Goal: Task Accomplishment & Management: Manage account settings

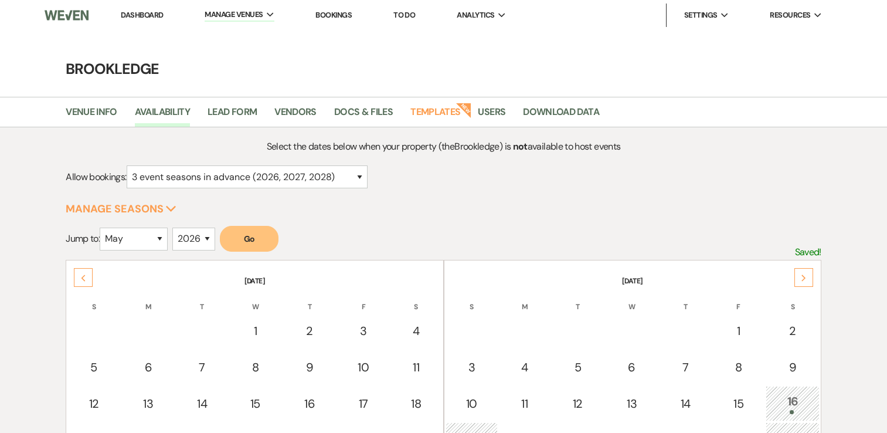
select select "5"
click at [153, 13] on link "Dashboard" at bounding box center [142, 15] width 42 height 10
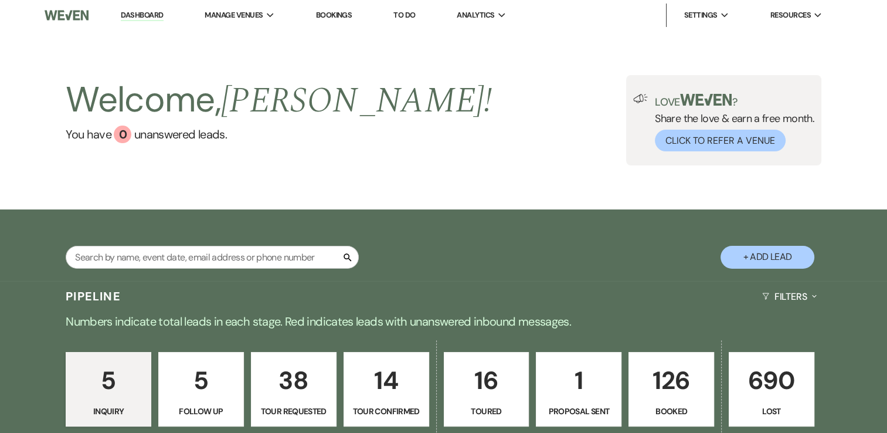
click at [674, 372] on p "126" at bounding box center [671, 379] width 70 height 39
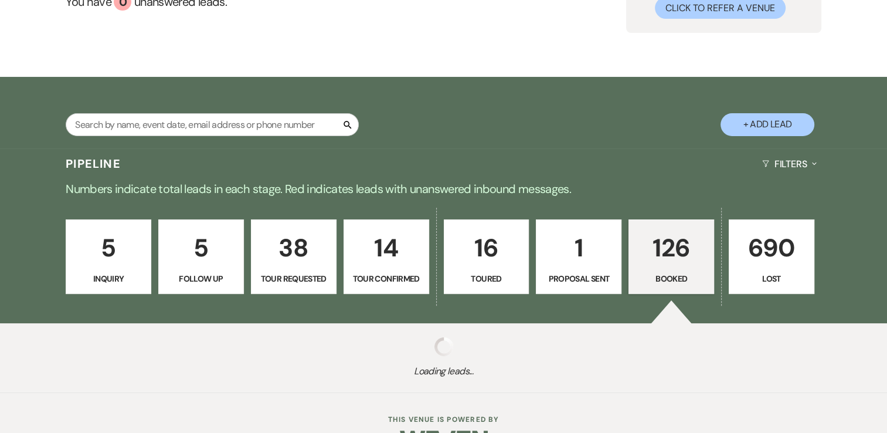
scroll to position [168, 0]
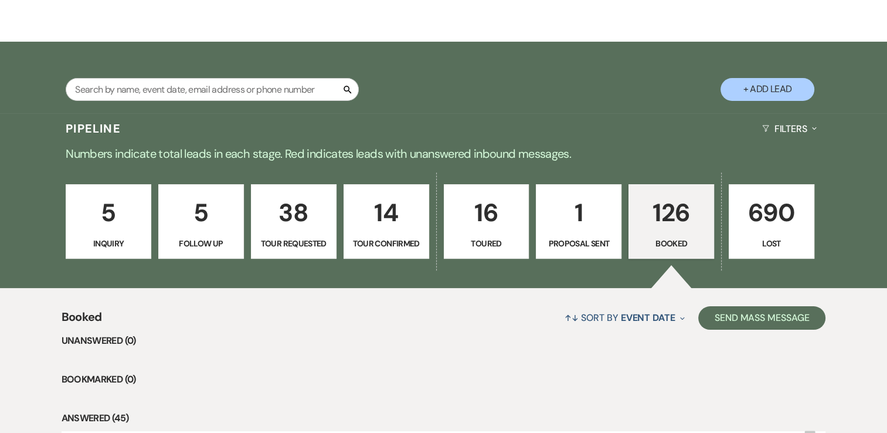
click at [683, 222] on p "126" at bounding box center [671, 212] width 70 height 39
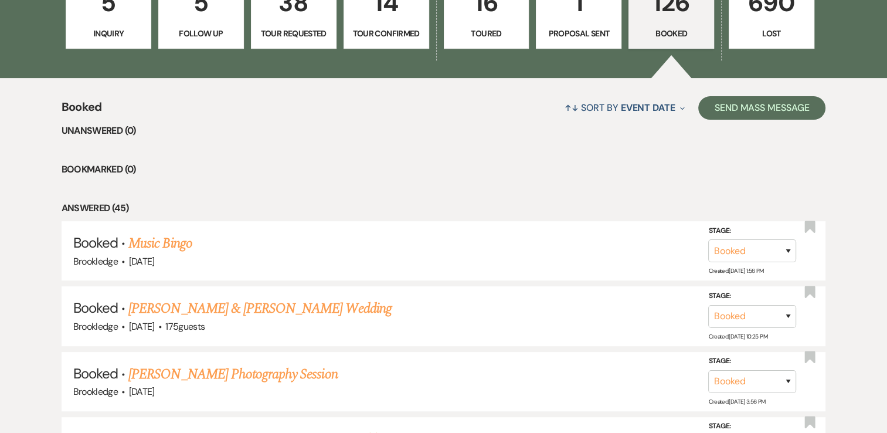
scroll to position [461, 0]
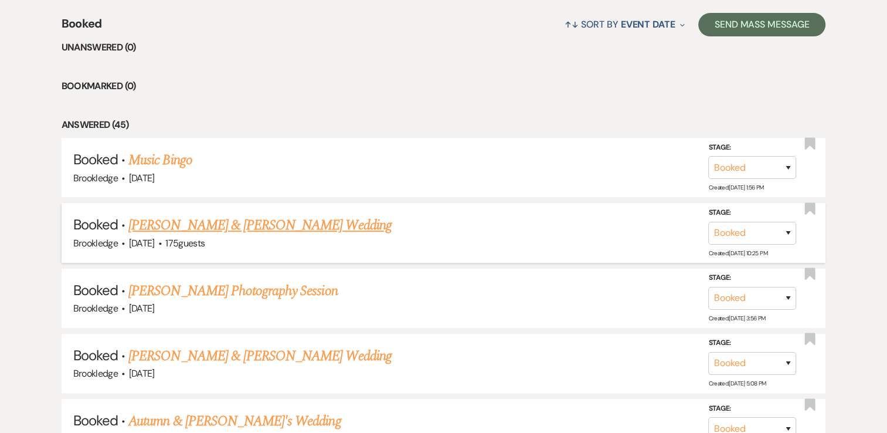
click at [209, 226] on link "[PERSON_NAME] & [PERSON_NAME] Wedding" at bounding box center [259, 225] width 263 height 21
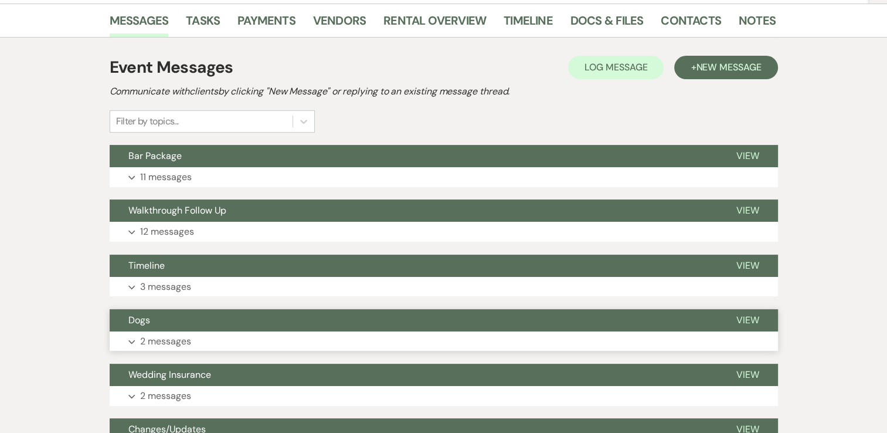
scroll to position [293, 0]
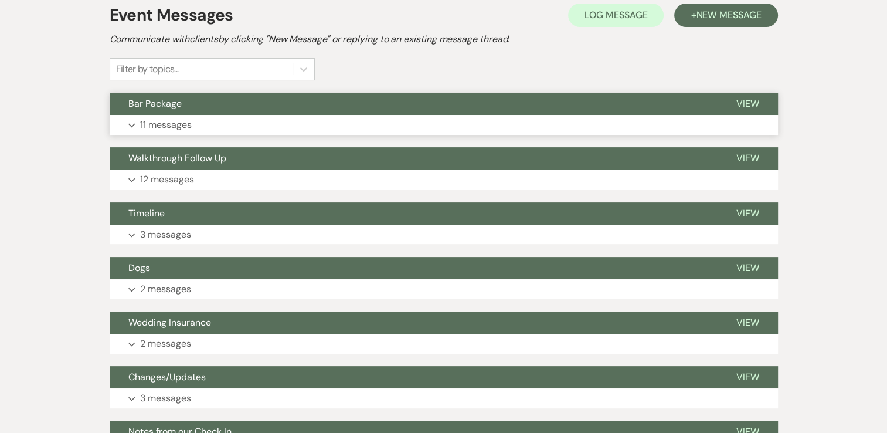
click at [170, 128] on p "11 messages" at bounding box center [166, 124] width 52 height 15
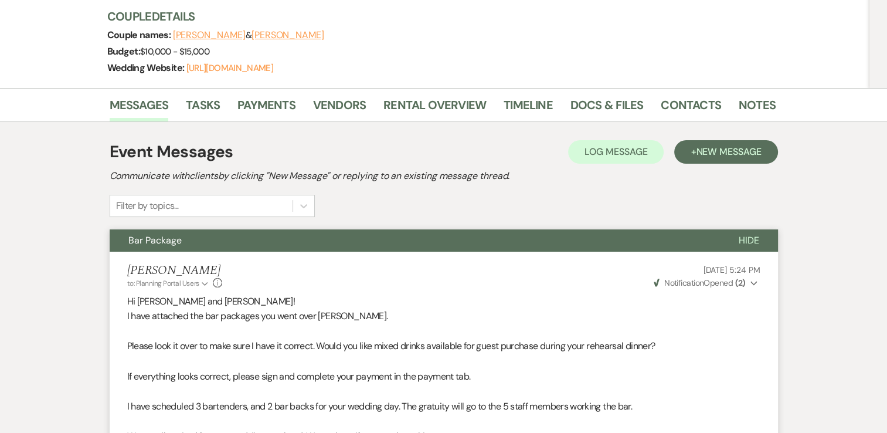
scroll to position [119, 0]
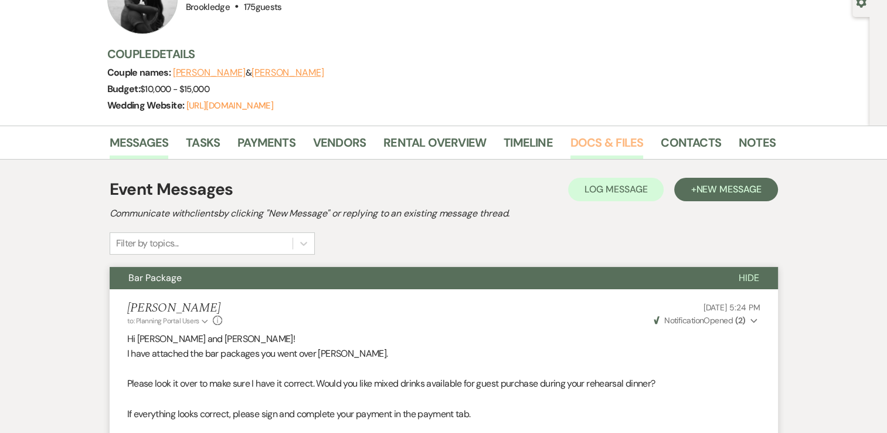
click at [618, 144] on link "Docs & Files" at bounding box center [606, 146] width 73 height 26
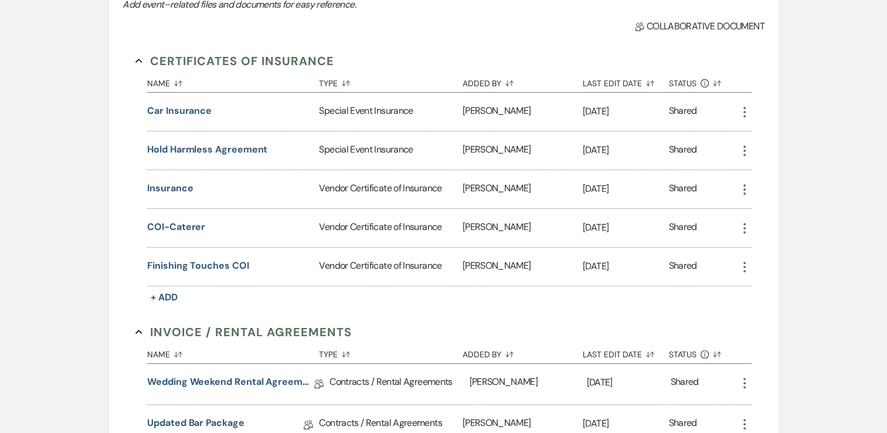
scroll to position [471, 0]
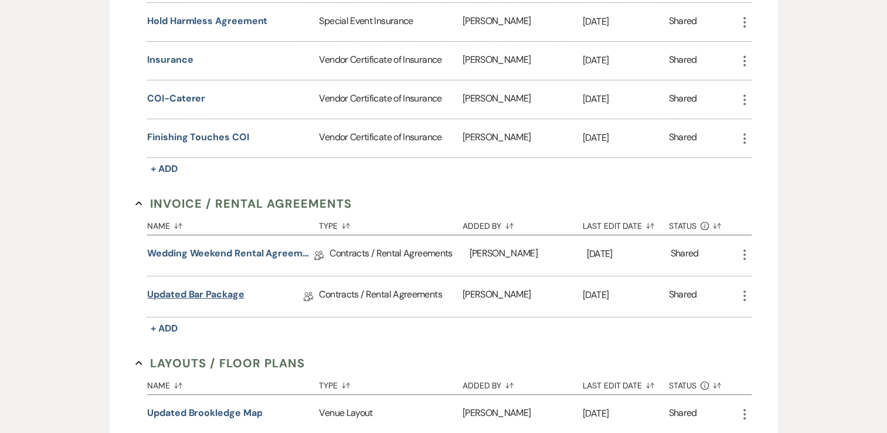
click at [181, 290] on link "Updated Bar Package" at bounding box center [195, 296] width 97 height 18
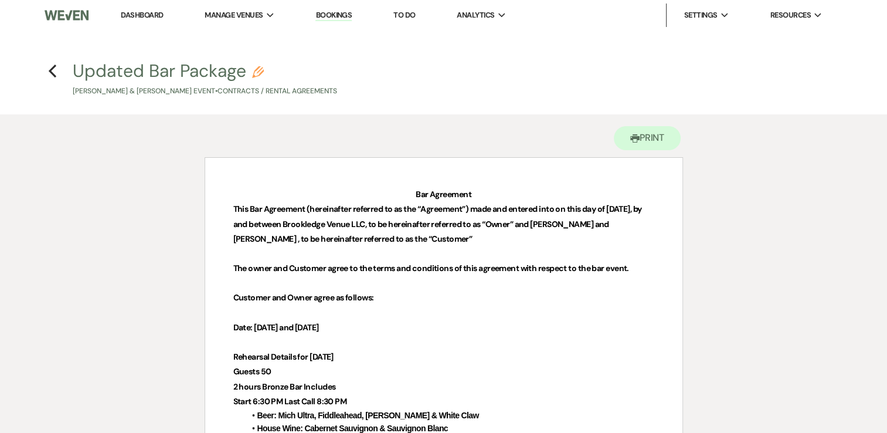
click at [258, 74] on icon "Pencil" at bounding box center [258, 72] width 12 height 12
select select "10"
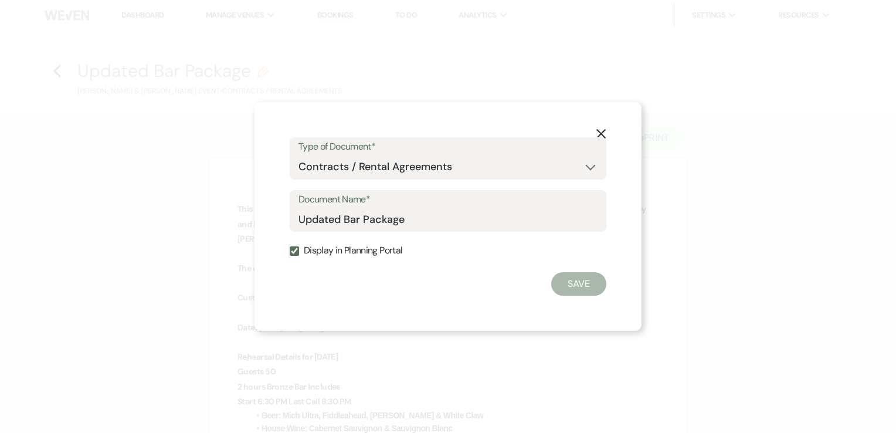
click at [295, 253] on input "Display in Planning Portal" at bounding box center [294, 250] width 9 height 9
checkbox input "false"
click at [564, 287] on button "Save" at bounding box center [578, 283] width 55 height 23
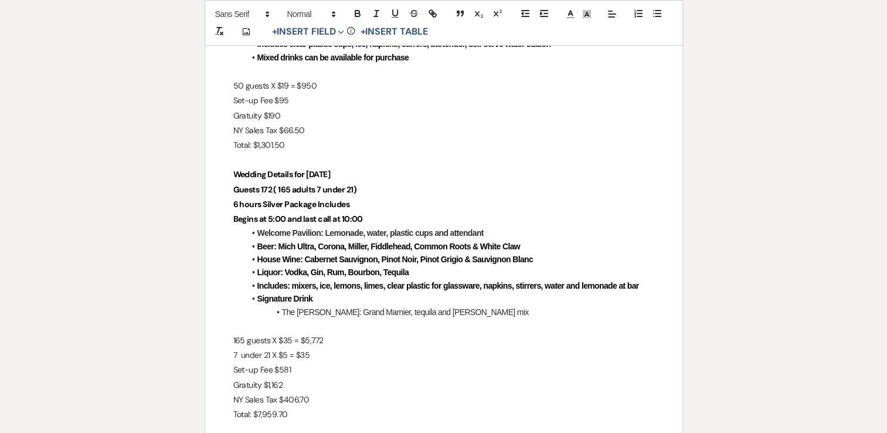
scroll to position [469, 0]
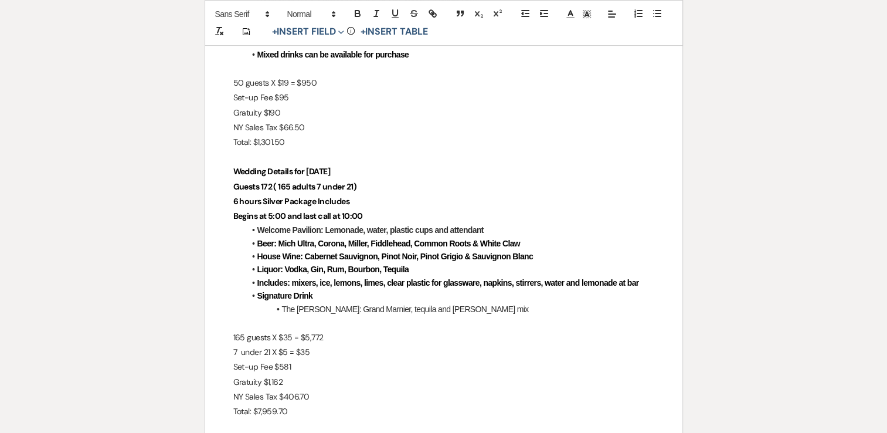
click at [238, 200] on strong "6 hours Silver Package Includes" at bounding box center [291, 201] width 117 height 11
click at [289, 336] on p "165 guests X $35 = $5,772" at bounding box center [443, 337] width 421 height 15
click at [324, 334] on p "165 guests X $32 = $5,772" at bounding box center [443, 337] width 421 height 15
click at [298, 362] on p "Set-up Fee $581" at bounding box center [443, 366] width 421 height 15
click at [282, 379] on p "Gratuity $1,162" at bounding box center [443, 382] width 421 height 15
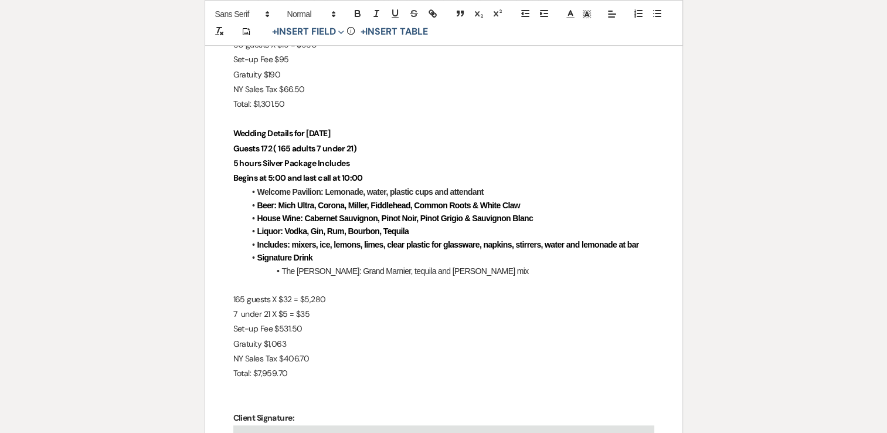
scroll to position [527, 0]
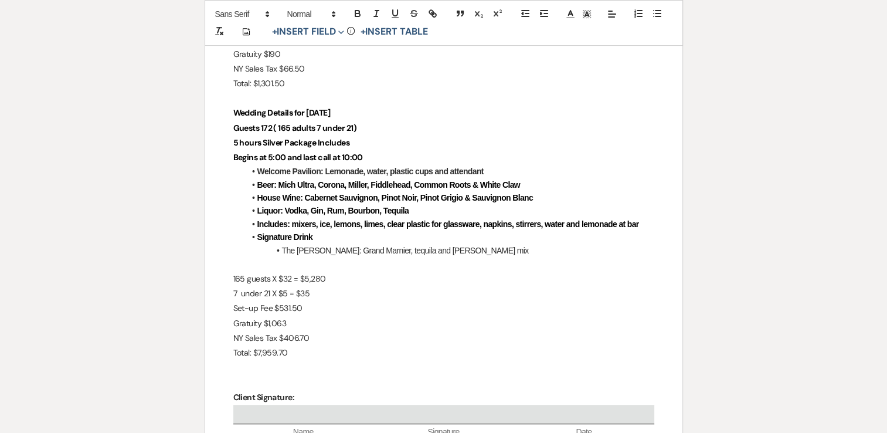
click at [314, 336] on p "NY Sales Tax $406.70" at bounding box center [443, 338] width 421 height 15
click at [293, 355] on p "Total: $7,959.70" at bounding box center [443, 352] width 421 height 15
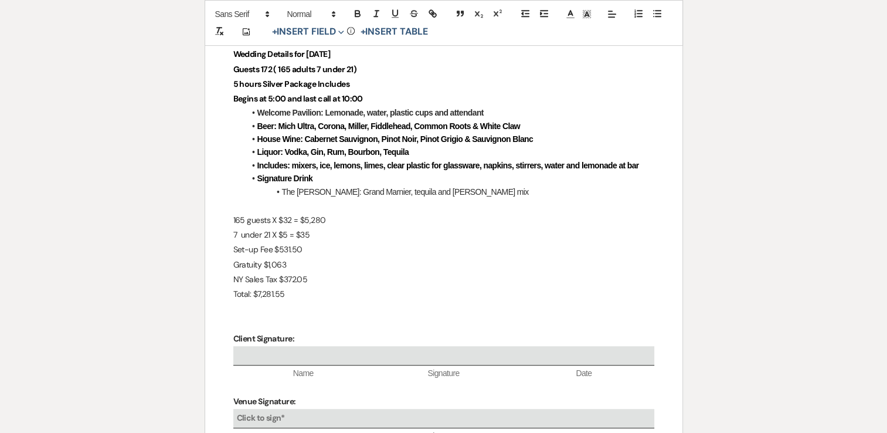
scroll to position [586, 0]
drag, startPoint x: 288, startPoint y: 294, endPoint x: 256, endPoint y: 297, distance: 32.3
click at [256, 297] on p "Total: $7,281.55" at bounding box center [443, 294] width 421 height 15
copy p "7,281.55"
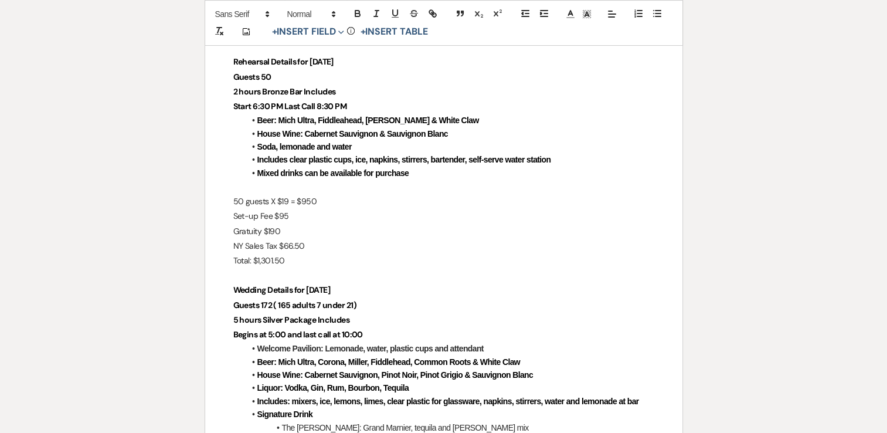
scroll to position [0, 0]
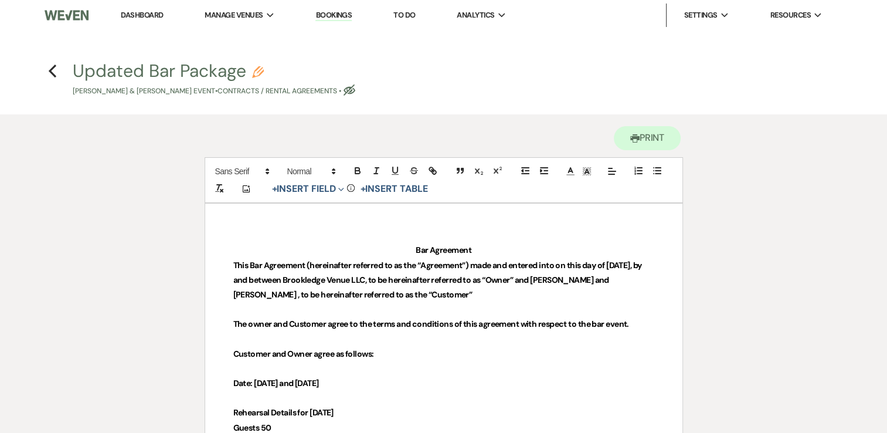
click at [360, 89] on div "Updated Bar Package Pencil [PERSON_NAME] & [PERSON_NAME] Event • Contracts / Re…" at bounding box center [447, 79] width 748 height 35
click at [352, 93] on use "button" at bounding box center [349, 89] width 12 height 11
select select "10"
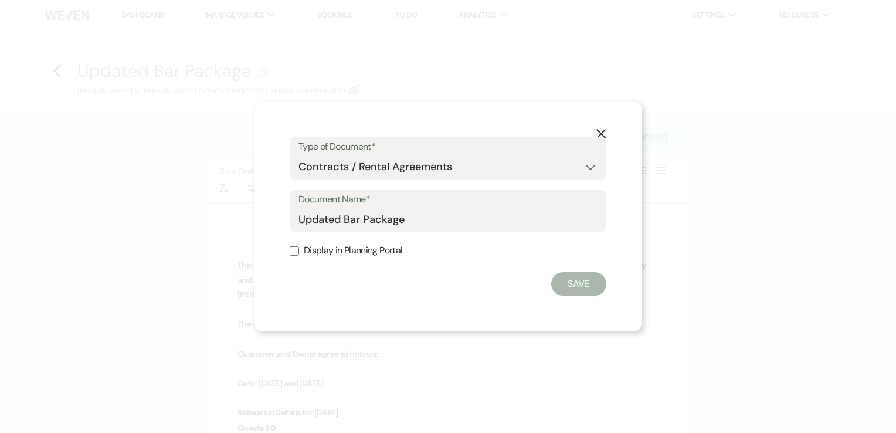
click at [295, 250] on input "Display in Planning Portal" at bounding box center [294, 250] width 9 height 9
checkbox input "true"
click at [578, 281] on button "Save" at bounding box center [578, 283] width 55 height 23
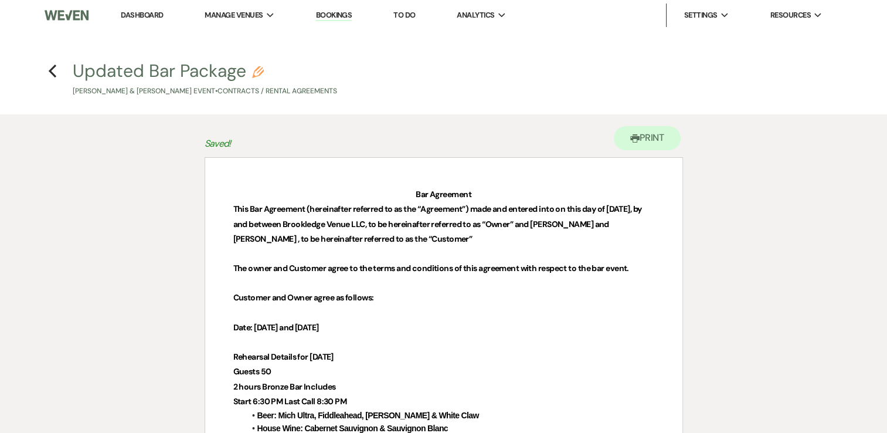
click at [56, 74] on h4 "Previous Updated Bar Package Pencil [PERSON_NAME] & [PERSON_NAME] Event • Contr…" at bounding box center [444, 78] width 844 height 38
click at [49, 74] on icon "Previous" at bounding box center [52, 71] width 9 height 14
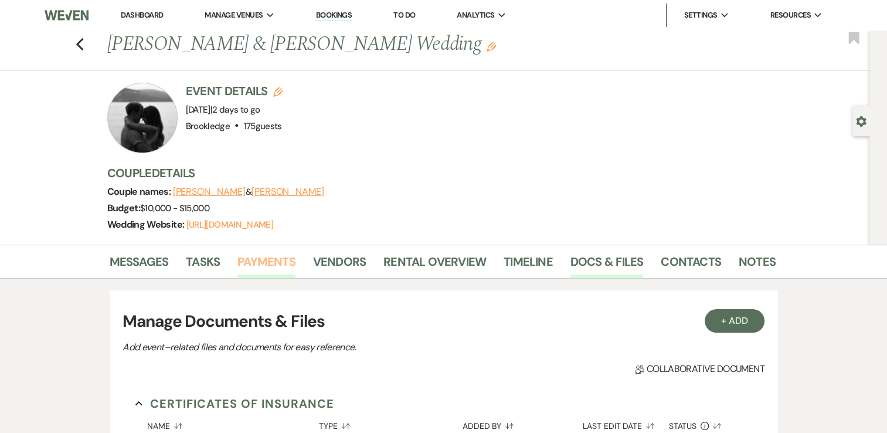
click at [260, 255] on link "Payments" at bounding box center [266, 265] width 58 height 26
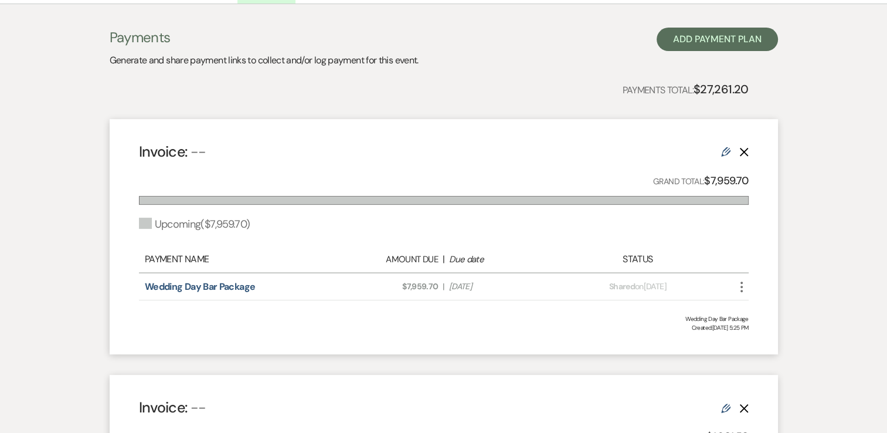
scroll to position [293, 0]
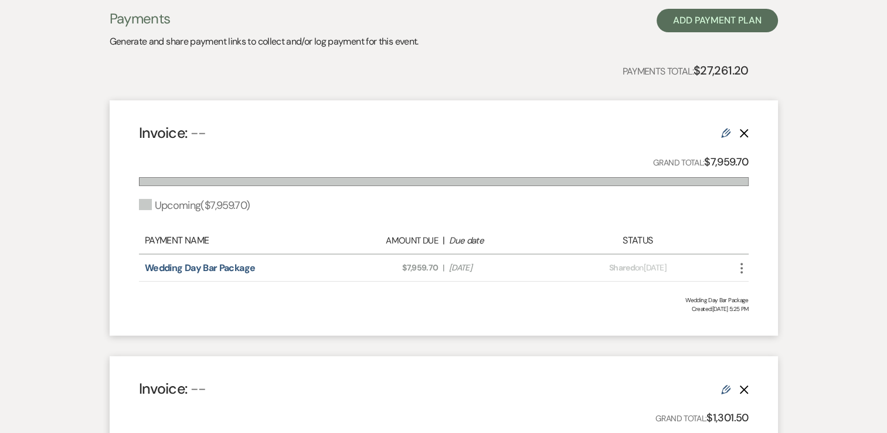
click at [721, 138] on div "Edit Delete" at bounding box center [735, 132] width 28 height 14
click at [723, 137] on icon "Edit" at bounding box center [725, 132] width 9 height 9
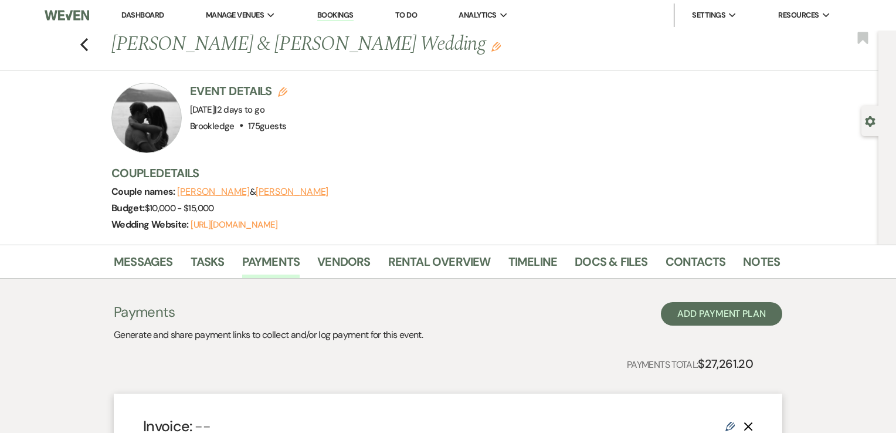
select select "2"
select select "percentage"
select select "true"
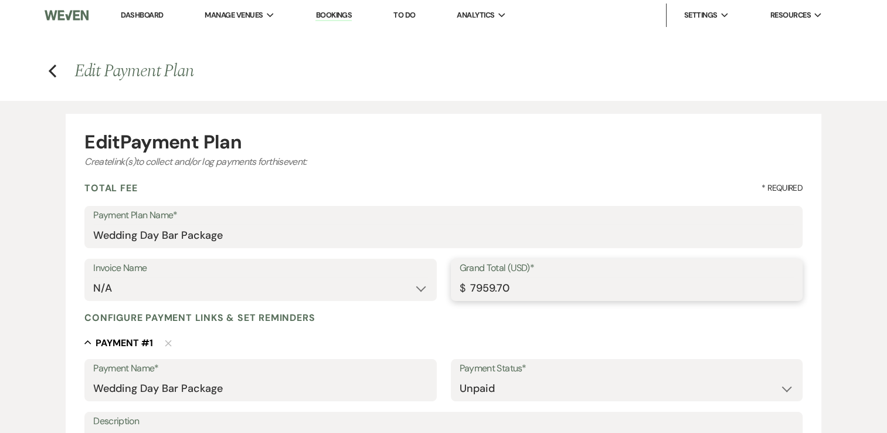
drag, startPoint x: 523, startPoint y: 285, endPoint x: 458, endPoint y: 284, distance: 64.5
click at [458, 284] on div "Grand Total (USD)* $ 7959.70" at bounding box center [627, 279] width 352 height 42
click at [458, 282] on div "Grand Total (USD)* $ 7959.70" at bounding box center [627, 279] width 352 height 42
drag, startPoint x: 522, startPoint y: 285, endPoint x: 455, endPoint y: 284, distance: 67.4
click at [455, 284] on div "Grand Total (USD)* $ 7959.70" at bounding box center [627, 279] width 352 height 42
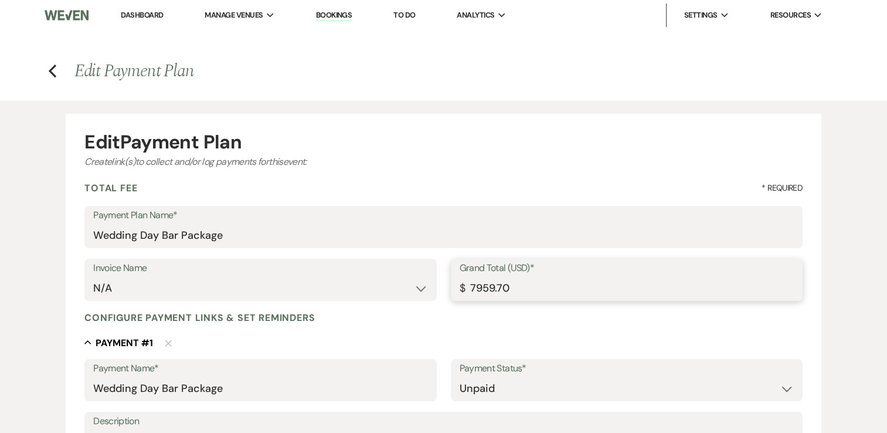
paste input "281.55"
type input "7281.55"
drag, startPoint x: 537, startPoint y: 288, endPoint x: 472, endPoint y: 288, distance: 65.1
click at [472, 288] on input "7281.55" at bounding box center [626, 288] width 334 height 23
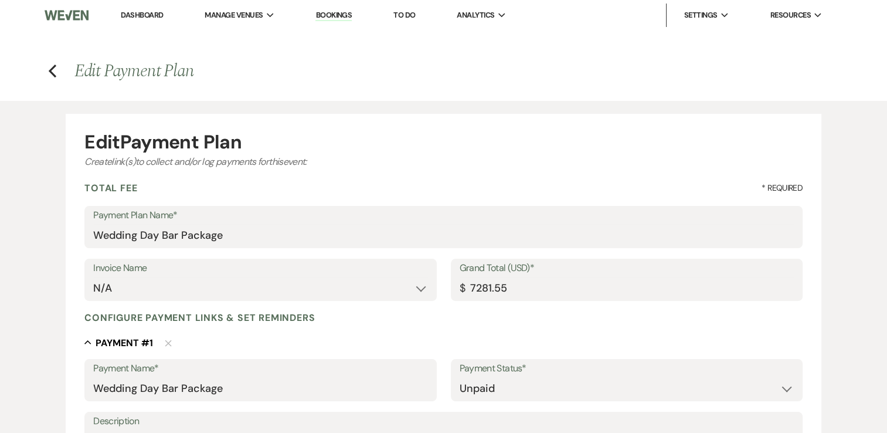
click at [549, 222] on label "Payment Plan Name*" at bounding box center [443, 215] width 700 height 17
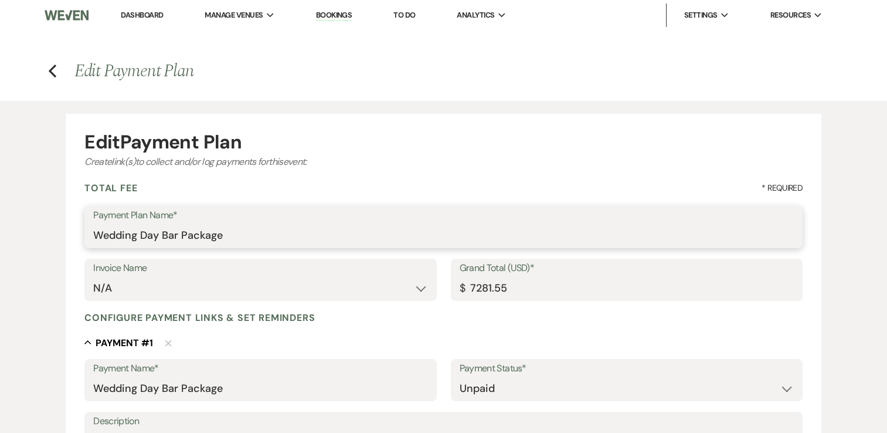
click at [549, 224] on input "Wedding Day Bar Package" at bounding box center [443, 235] width 700 height 23
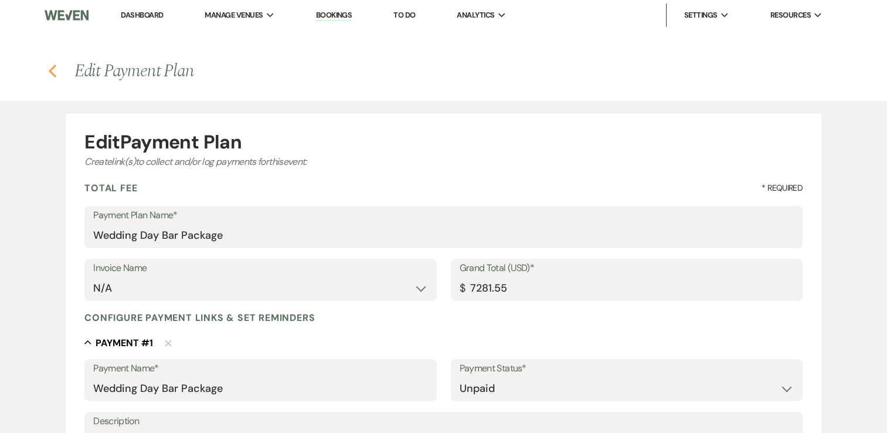
click at [50, 72] on use "button" at bounding box center [53, 70] width 8 height 13
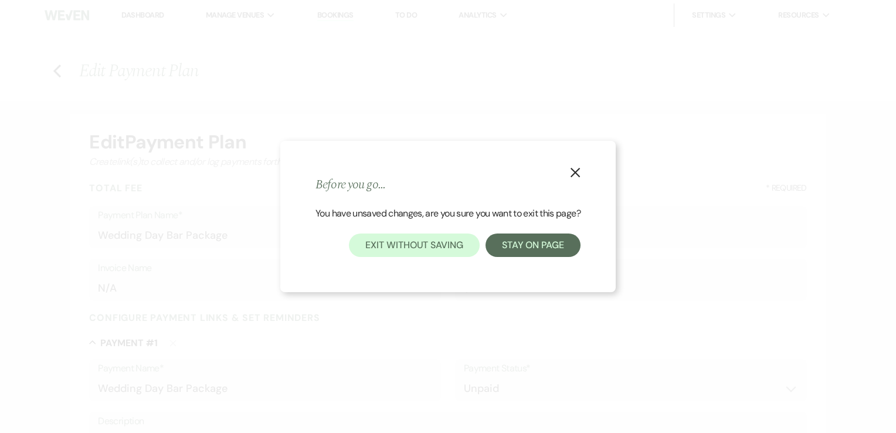
click at [573, 170] on icon "X" at bounding box center [575, 172] width 11 height 11
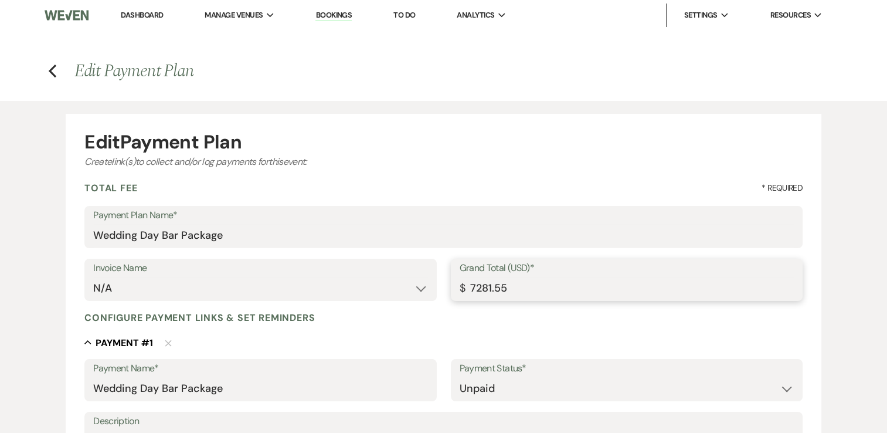
click at [518, 290] on input "7281.55" at bounding box center [626, 288] width 334 height 23
type input "7281.5"
type input "7281.50"
type input "7281"
type input "7281.00"
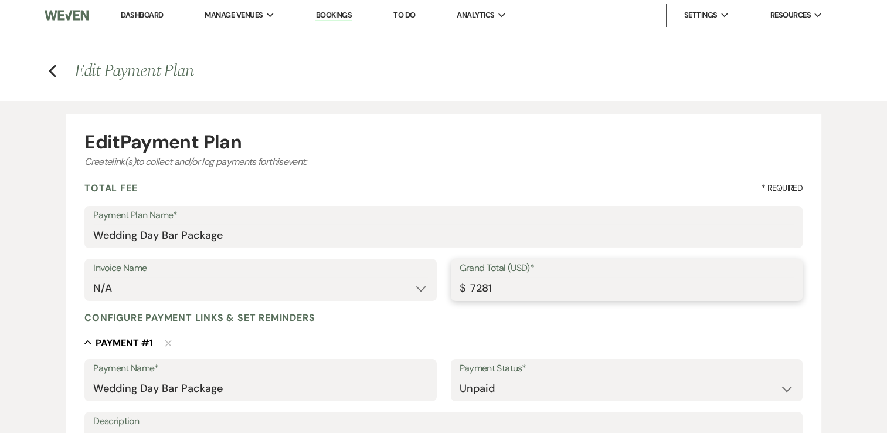
type input "7281.5"
type input "7281.50"
type input "7281.55"
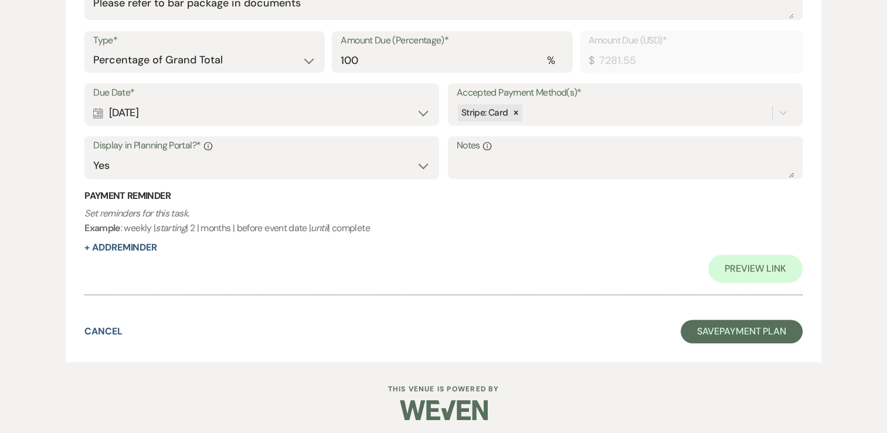
scroll to position [437, 0]
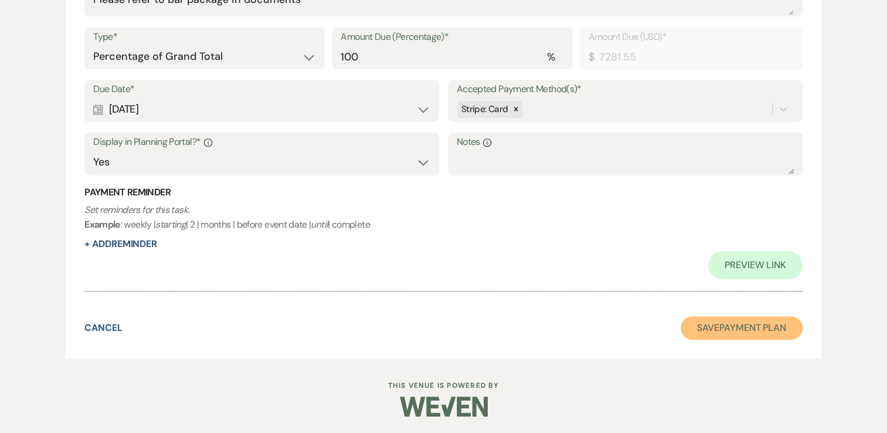
click at [772, 334] on button "Save Payment Plan" at bounding box center [741, 327] width 122 height 23
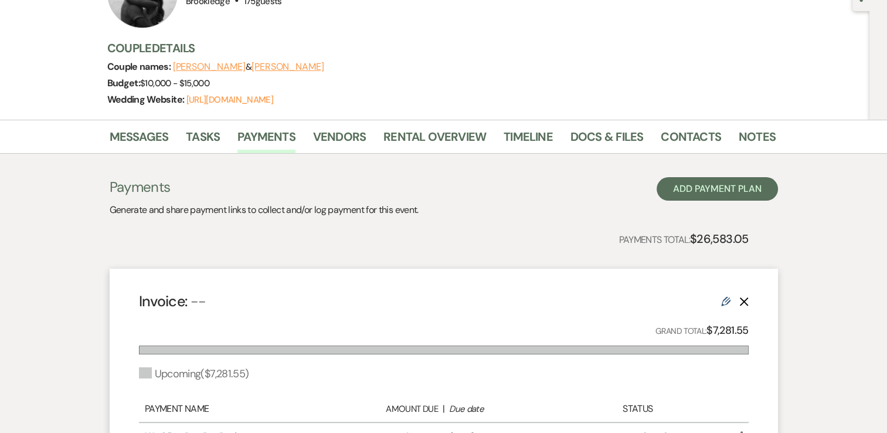
scroll to position [176, 0]
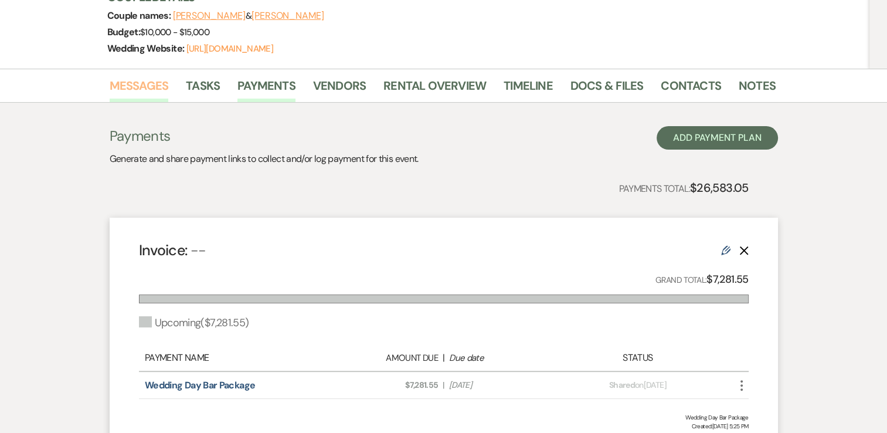
click at [154, 85] on link "Messages" at bounding box center [139, 89] width 59 height 26
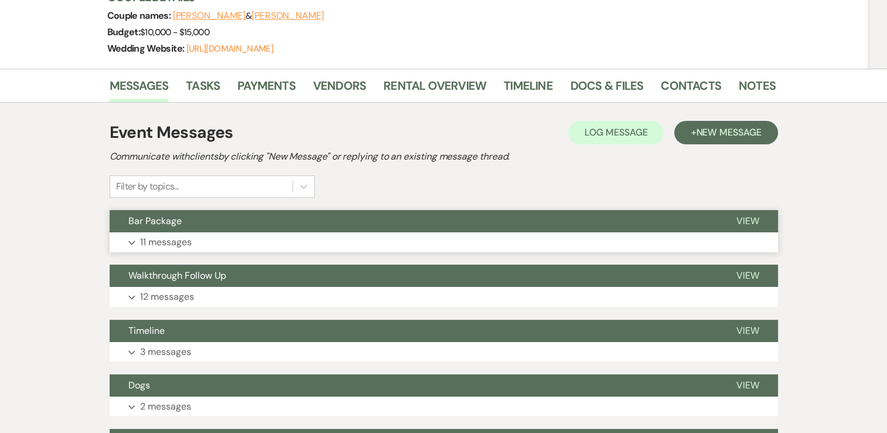
click at [164, 238] on p "11 messages" at bounding box center [166, 241] width 52 height 15
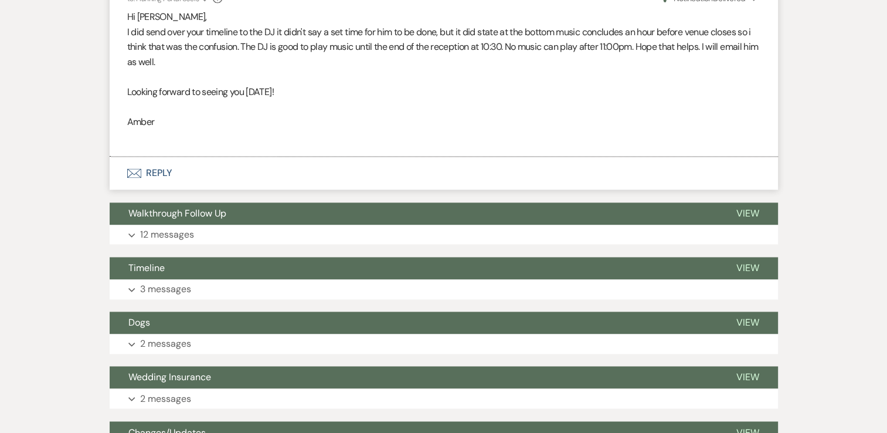
click at [154, 156] on button "Envelope Reply" at bounding box center [444, 172] width 668 height 33
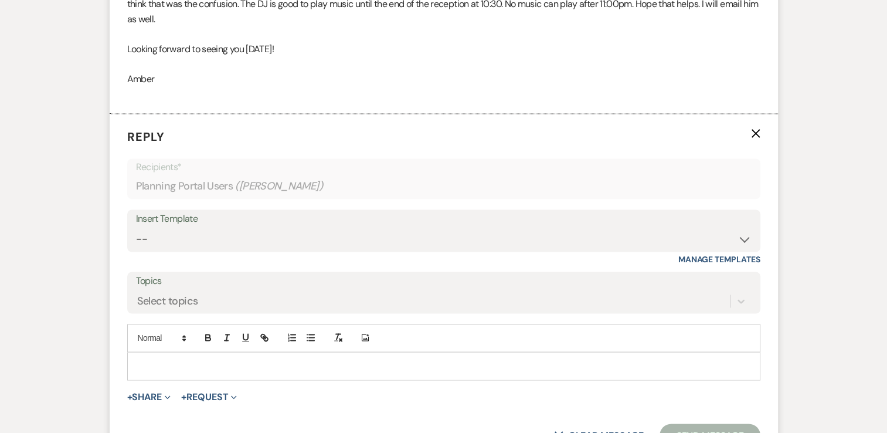
scroll to position [1883, 0]
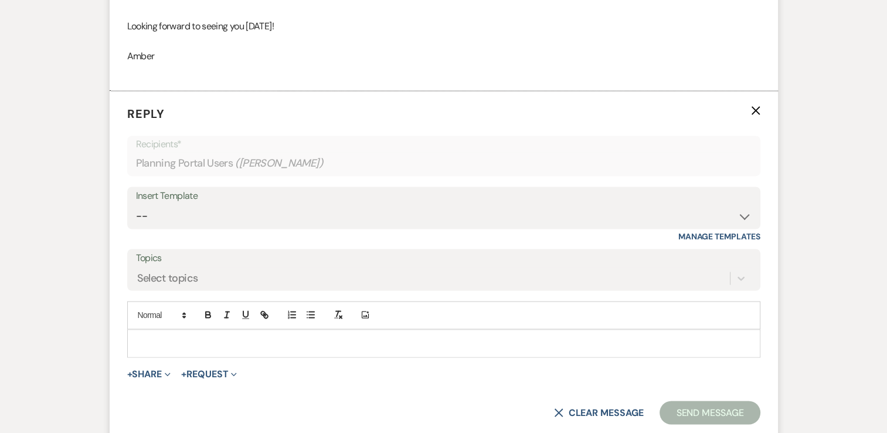
click at [200, 336] on p at bounding box center [444, 342] width 614 height 13
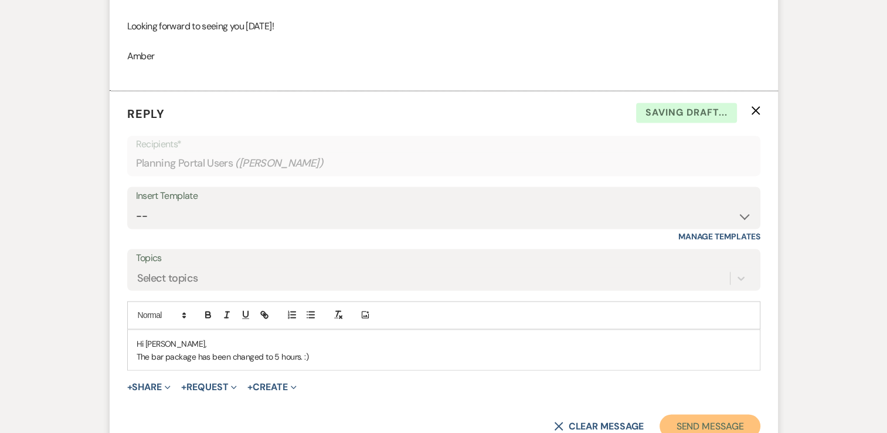
click at [695, 414] on button "Send Message" at bounding box center [709, 425] width 100 height 23
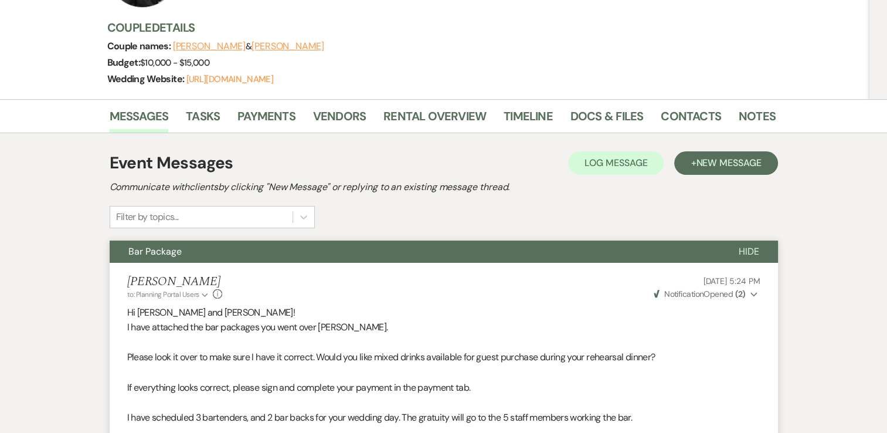
scroll to position [124, 0]
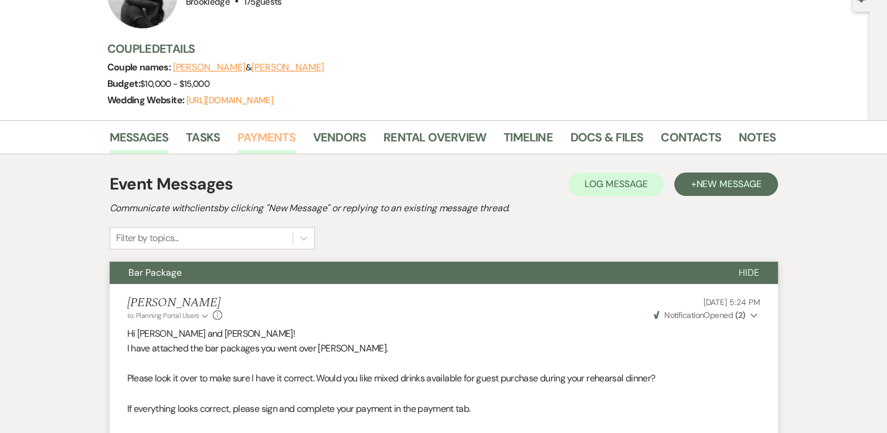
click at [257, 132] on link "Payments" at bounding box center [266, 141] width 58 height 26
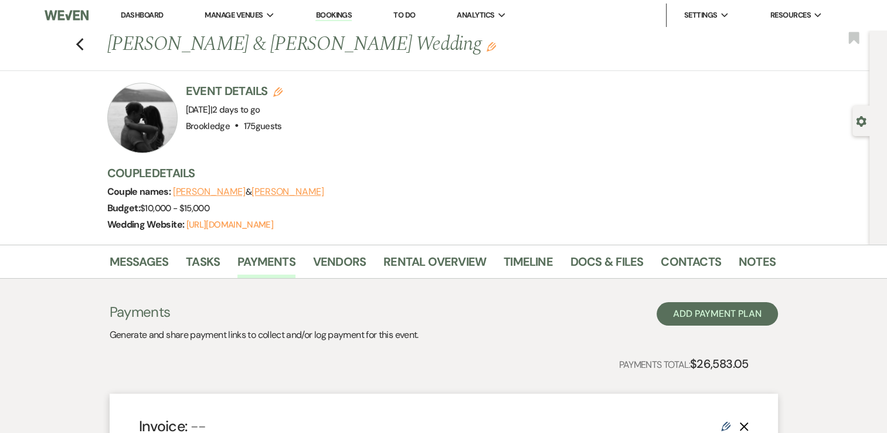
click at [143, 14] on link "Dashboard" at bounding box center [142, 15] width 42 height 10
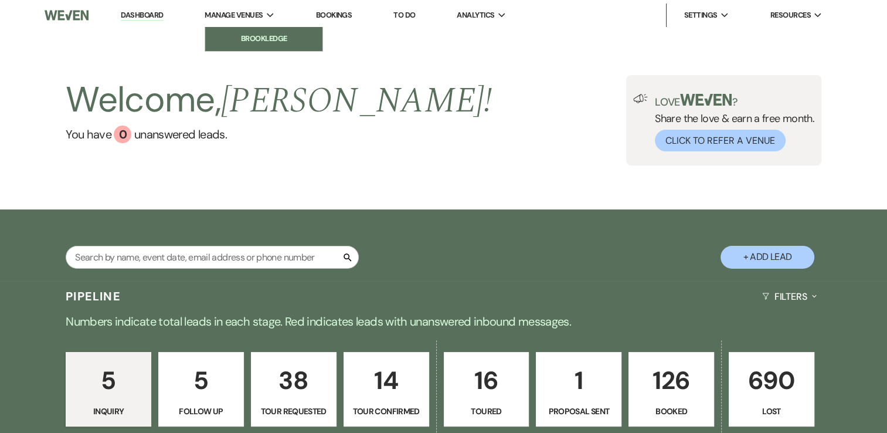
click at [246, 39] on li "Brookledge" at bounding box center [263, 39] width 105 height 12
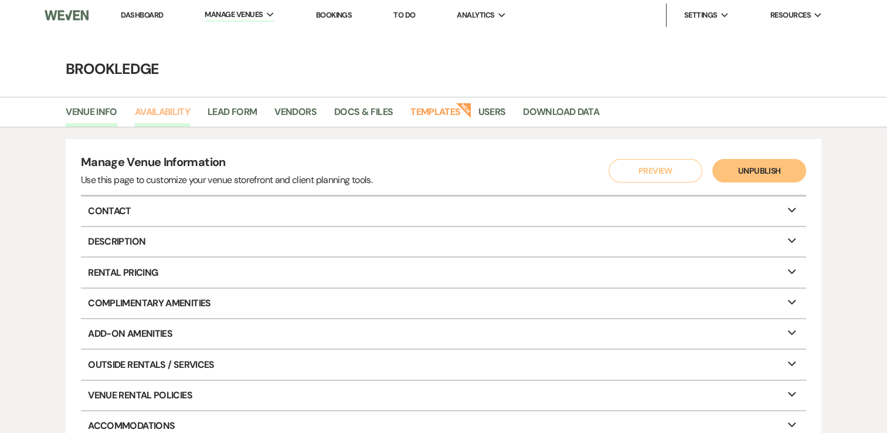
click at [183, 111] on link "Availability" at bounding box center [162, 115] width 55 height 22
select select "3"
select select "2026"
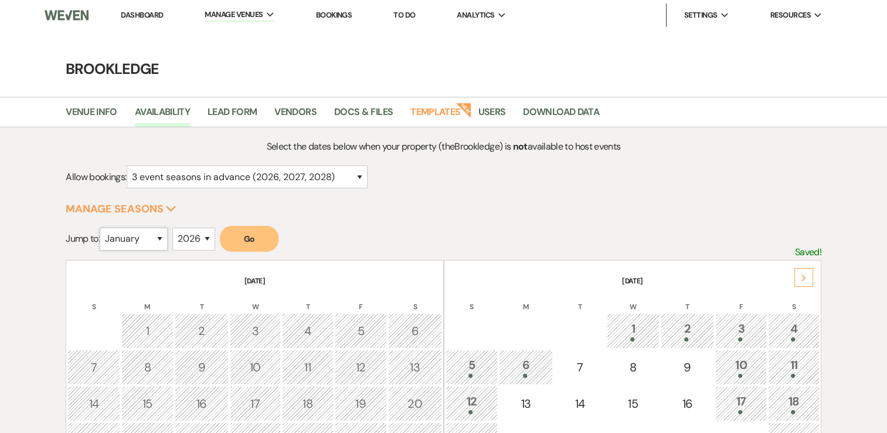
click at [161, 237] on select "January February March April May June July August September October November De…" at bounding box center [134, 238] width 68 height 23
select select "9"
click at [103, 227] on select "January February March April May June July August September October November De…" at bounding box center [134, 238] width 68 height 23
click at [246, 236] on button "Go" at bounding box center [249, 239] width 59 height 26
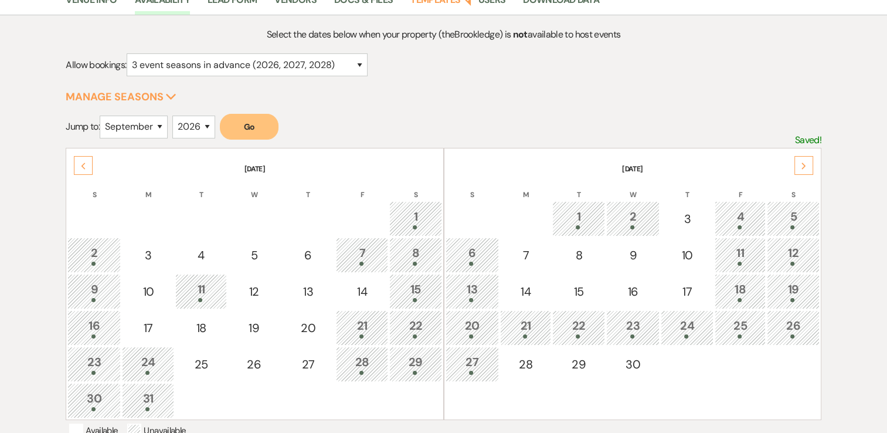
scroll to position [117, 0]
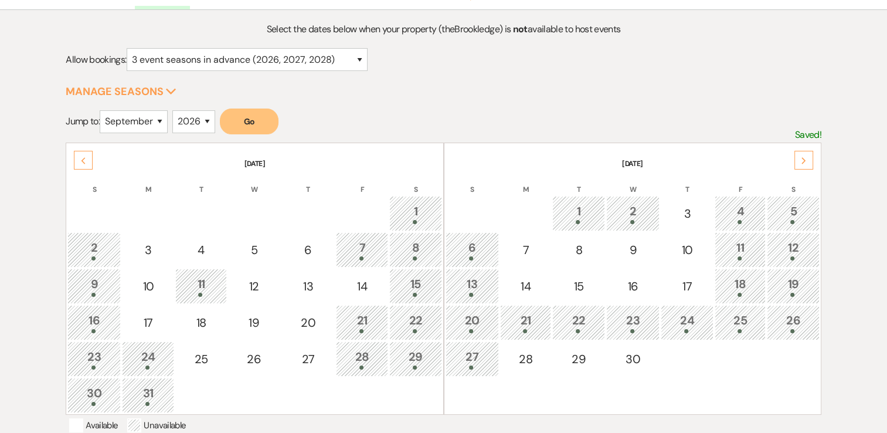
click at [808, 159] on div "Next" at bounding box center [803, 160] width 19 height 19
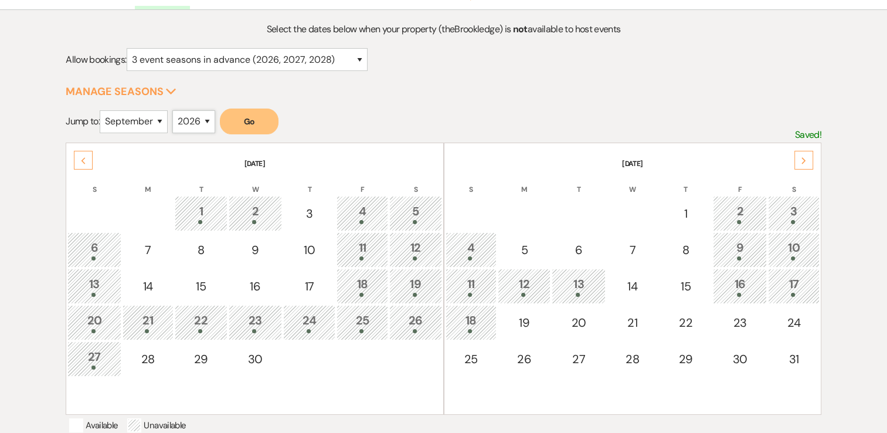
click at [211, 119] on select "2025 2026 2027 2028 2029" at bounding box center [193, 121] width 43 height 23
click at [175, 110] on select "2025 2026 2027 2028 2029" at bounding box center [193, 121] width 43 height 23
click at [257, 121] on button "Go" at bounding box center [249, 121] width 59 height 26
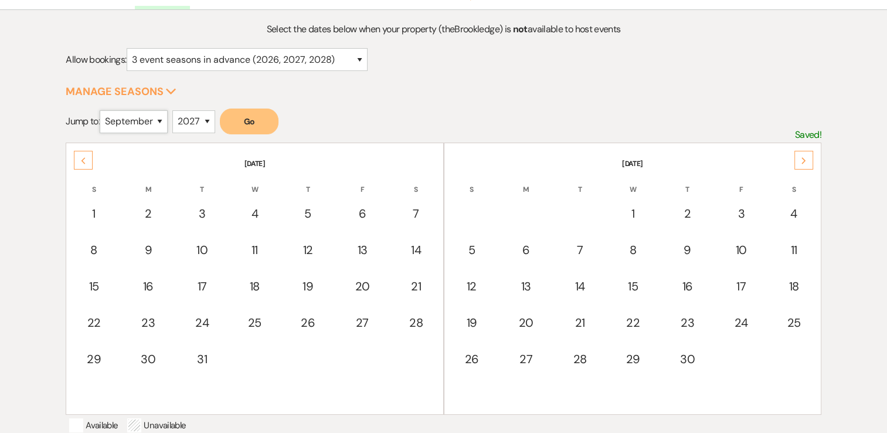
click at [162, 118] on select "January February March April May June July August September October November De…" at bounding box center [134, 121] width 68 height 23
click at [141, 121] on select "January February March April May June July August September October November De…" at bounding box center [134, 121] width 68 height 23
click at [212, 118] on select "2025 2026 2027 2028 2029" at bounding box center [193, 121] width 43 height 23
select select "2026"
click at [175, 110] on select "2025 2026 2027 2028 2029" at bounding box center [193, 121] width 43 height 23
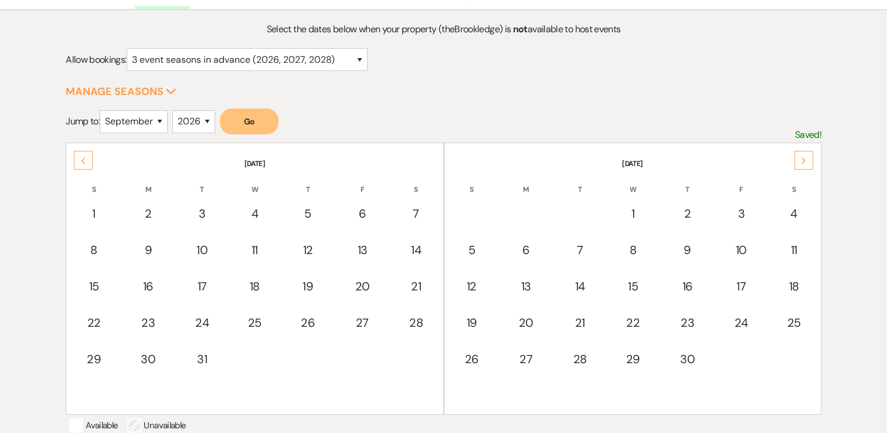
click at [251, 118] on button "Go" at bounding box center [249, 121] width 59 height 26
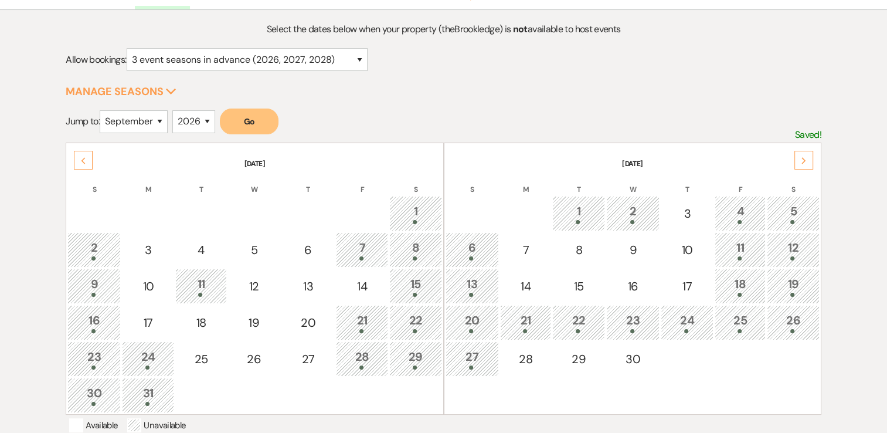
click at [805, 158] on use at bounding box center [803, 160] width 4 height 6
